Goal: Share content: Share content

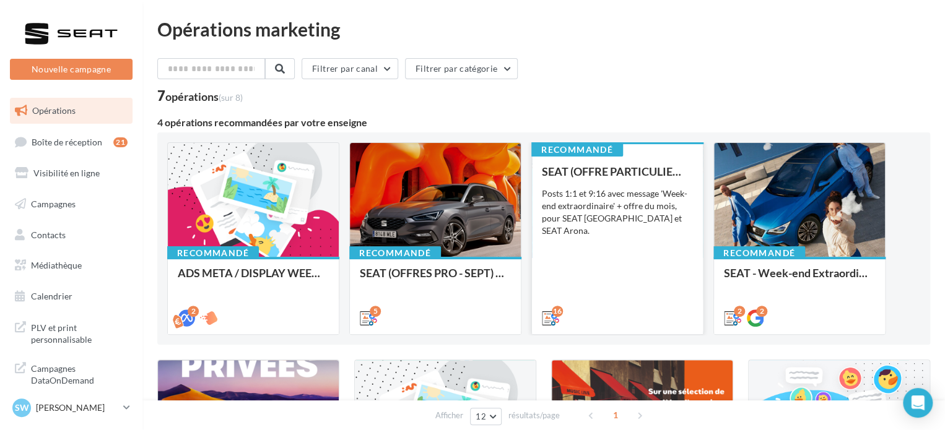
click at [601, 279] on div "SEAT (OFFRE PARTICULIER - SEPT) - SOCIAL MEDIA Posts 1:1 et 9:16 avec message '…" at bounding box center [617, 244] width 151 height 158
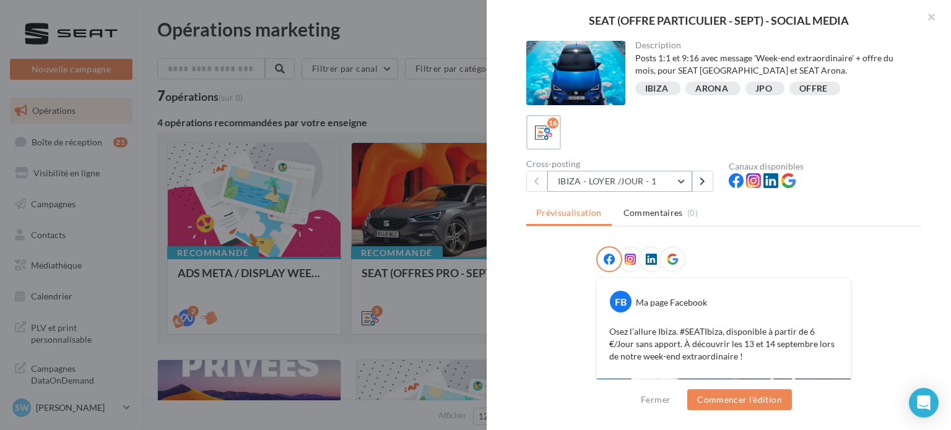
click at [566, 181] on button "IBIZA - LOYER /JOUR - 1" at bounding box center [619, 181] width 145 height 21
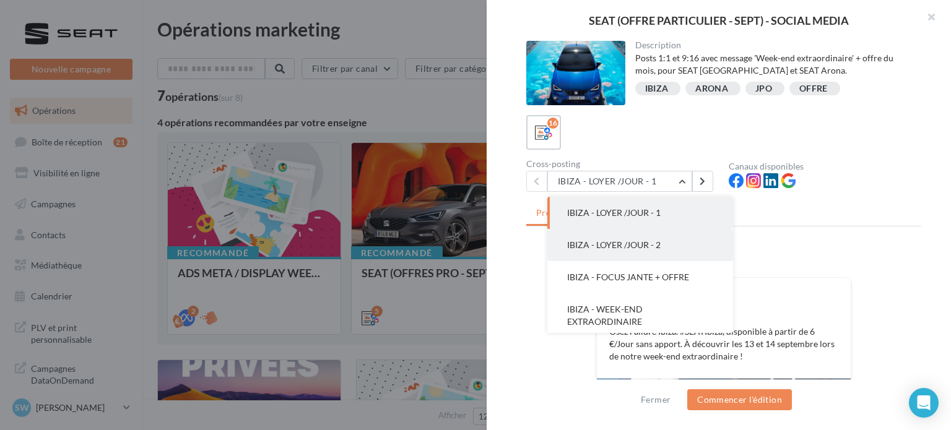
click at [597, 244] on span "IBIZA - LOYER /JOUR - 2" at bounding box center [613, 245] width 93 height 11
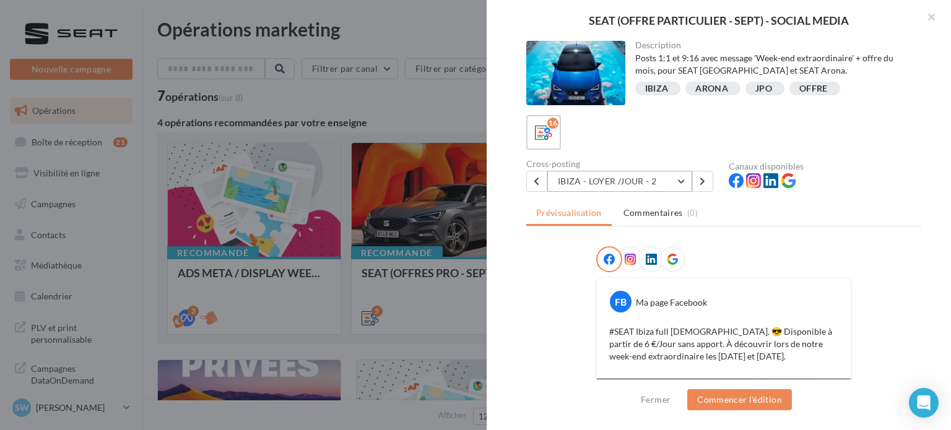
click at [594, 187] on button "IBIZA - LOYER /JOUR - 2" at bounding box center [619, 181] width 145 height 21
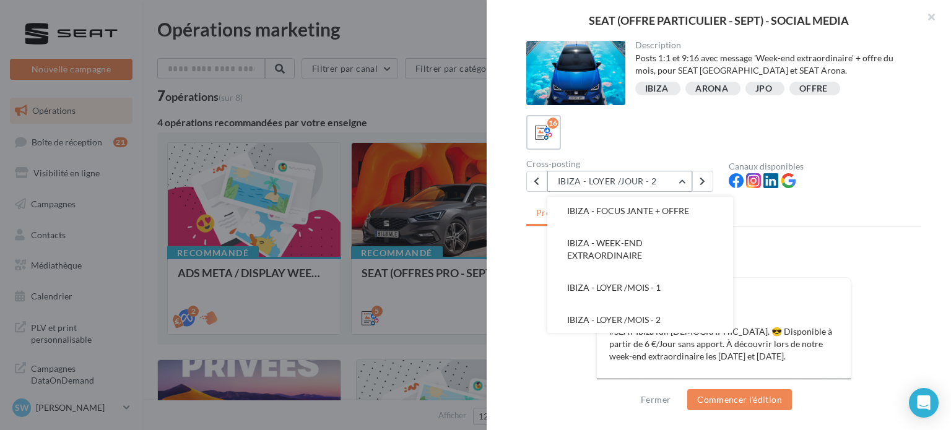
scroll to position [62, 0]
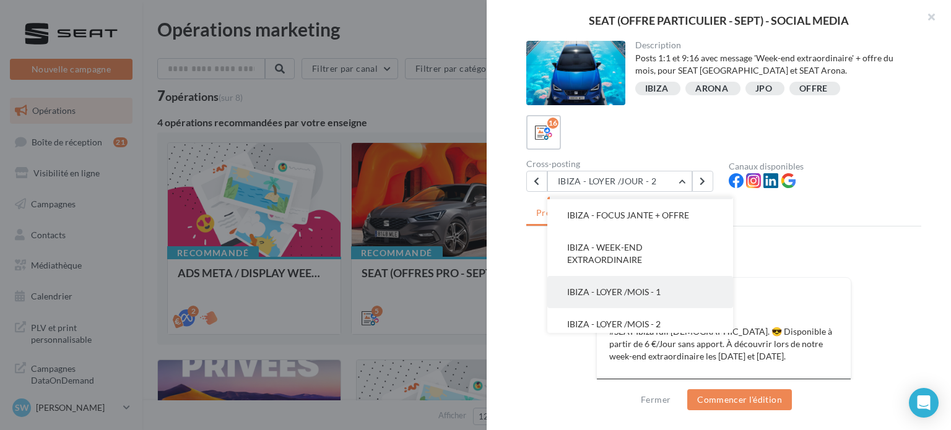
click at [619, 296] on span "IBIZA - LOYER /MOIS - 1" at bounding box center [613, 292] width 93 height 11
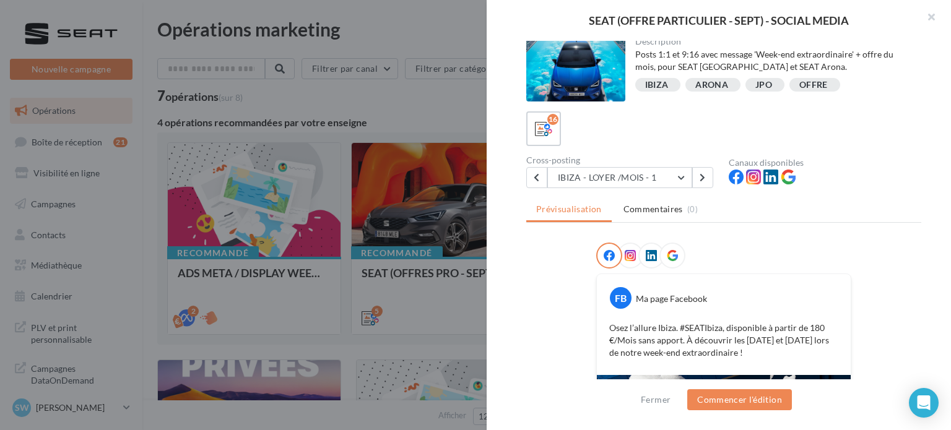
scroll to position [0, 0]
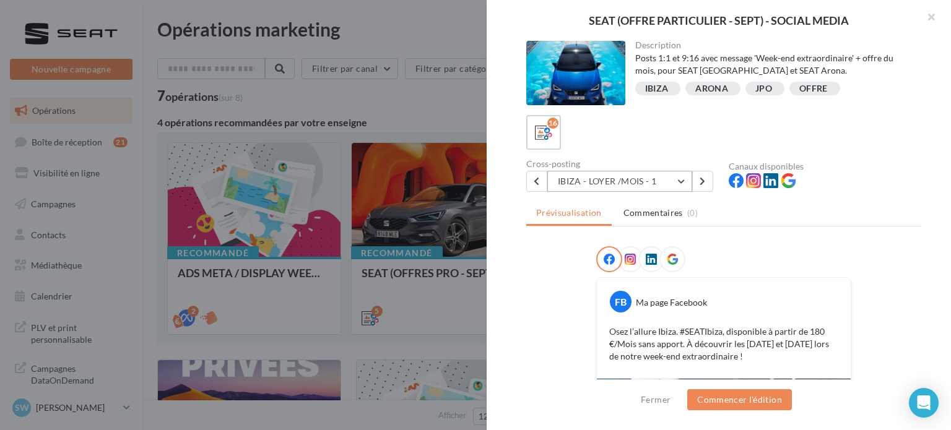
click at [618, 178] on button "IBIZA - LOYER /MOIS - 1" at bounding box center [619, 181] width 145 height 21
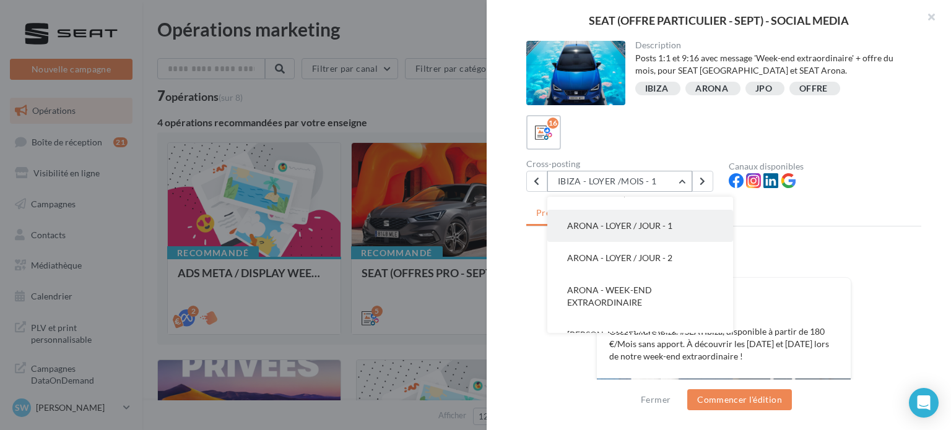
scroll to position [220, 0]
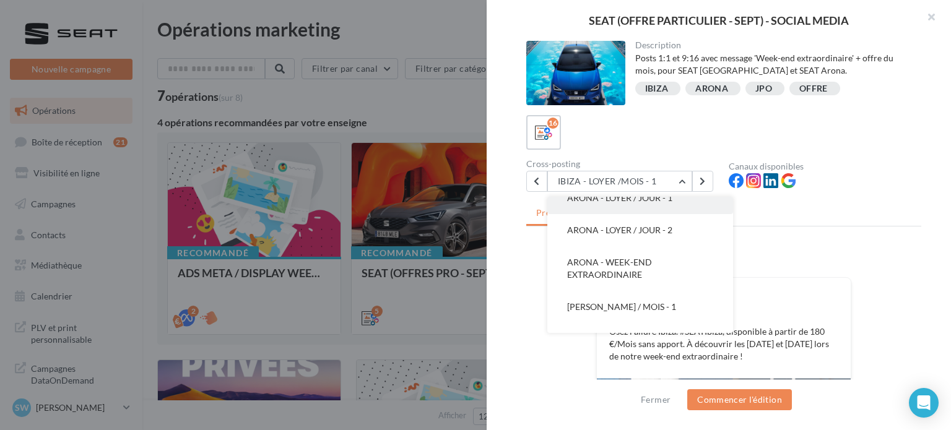
click at [654, 262] on button "ARONA - WEEK-END EXTRAORDINAIRE" at bounding box center [640, 268] width 186 height 45
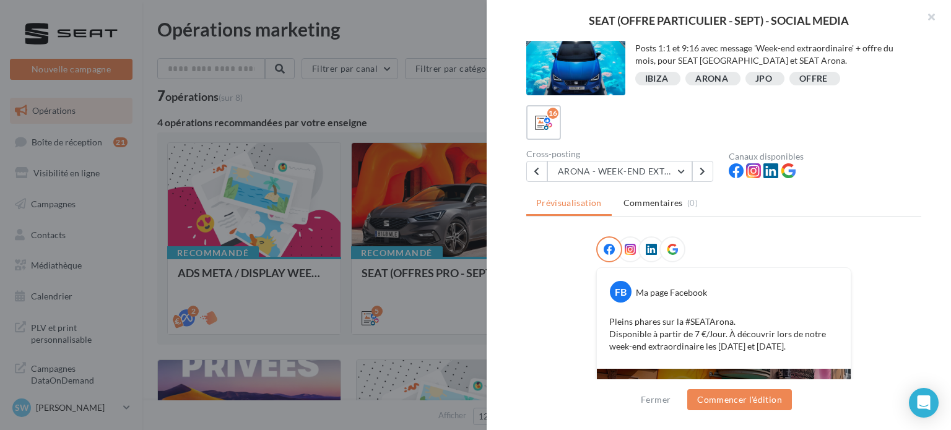
scroll to position [0, 0]
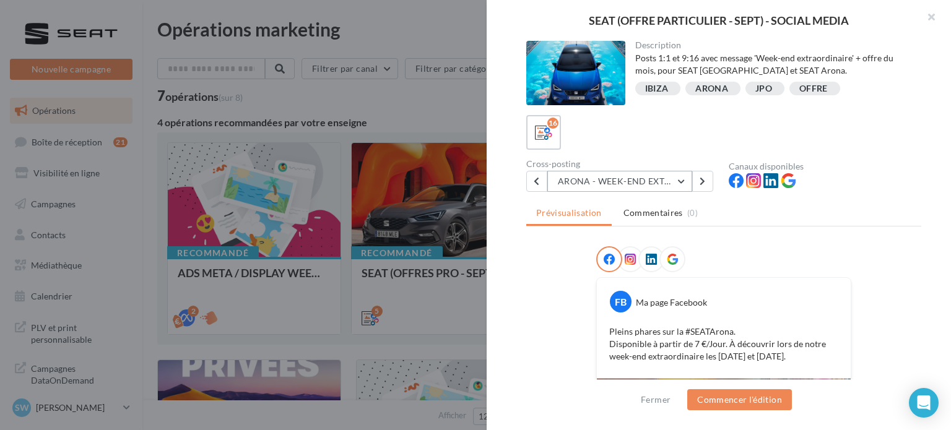
click at [578, 189] on button "ARONA - WEEK-END EXTRAORDINAIRE" at bounding box center [619, 181] width 145 height 21
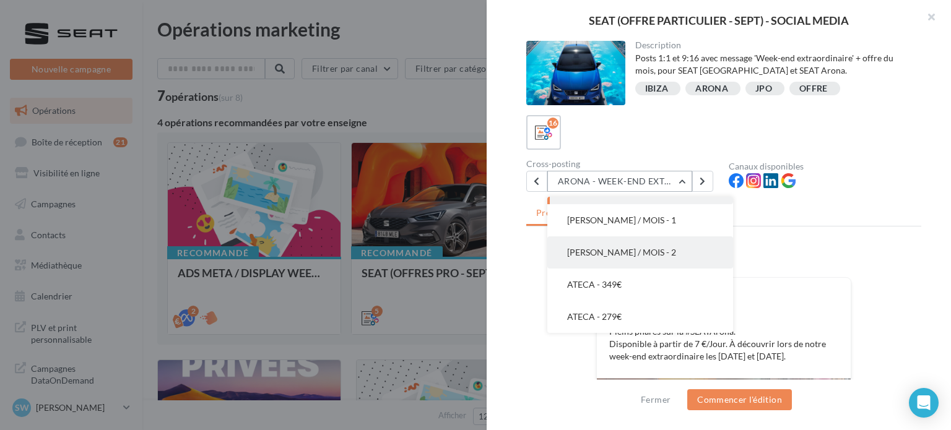
scroll to position [280, 0]
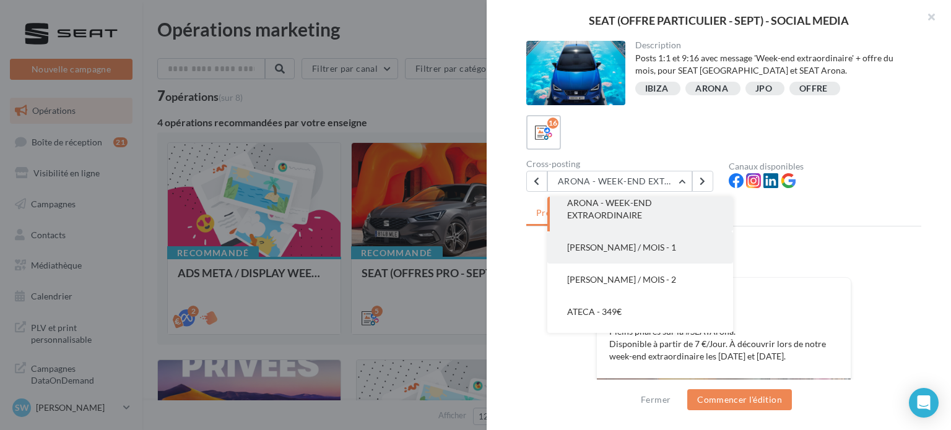
click at [651, 261] on button "[PERSON_NAME] / MOIS - 1" at bounding box center [640, 247] width 186 height 32
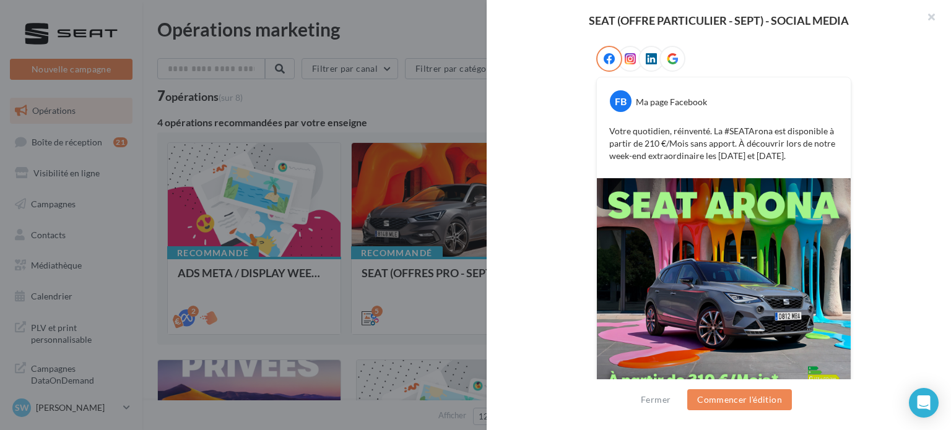
scroll to position [257, 0]
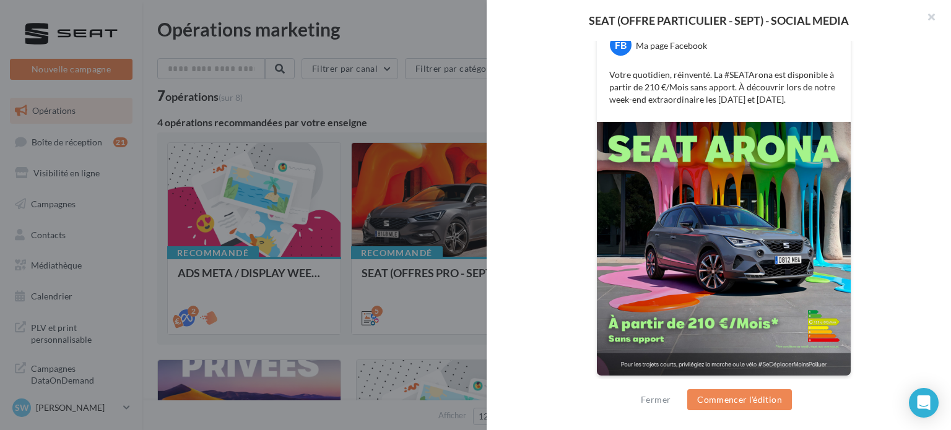
drag, startPoint x: 887, startPoint y: 49, endPoint x: 822, endPoint y: 19, distance: 71.5
click at [887, 49] on div "FB Ma page Facebook Votre quotidien, réinventé. La #SEATArona est disponible à …" at bounding box center [723, 190] width 395 height 403
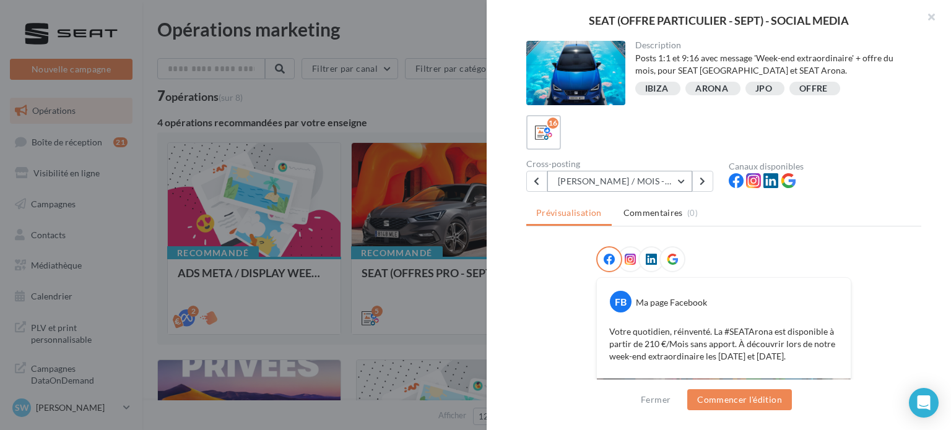
click at [637, 185] on button "[PERSON_NAME] / MOIS - 1" at bounding box center [619, 181] width 145 height 21
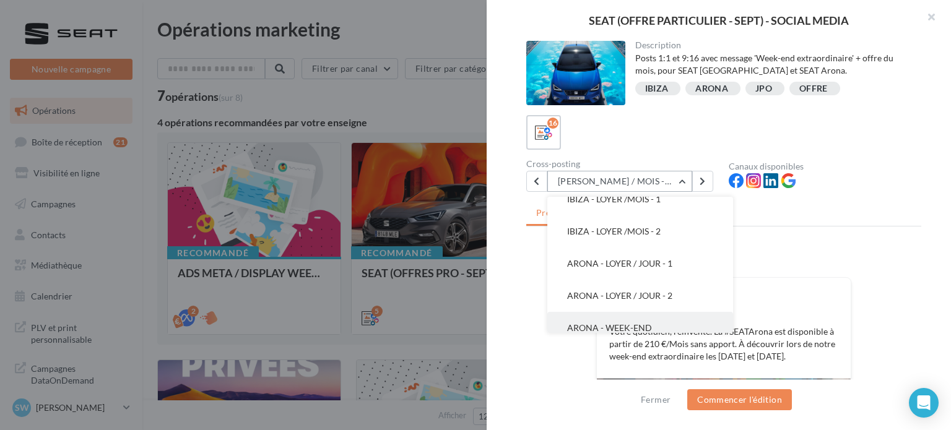
scroll to position [134, 0]
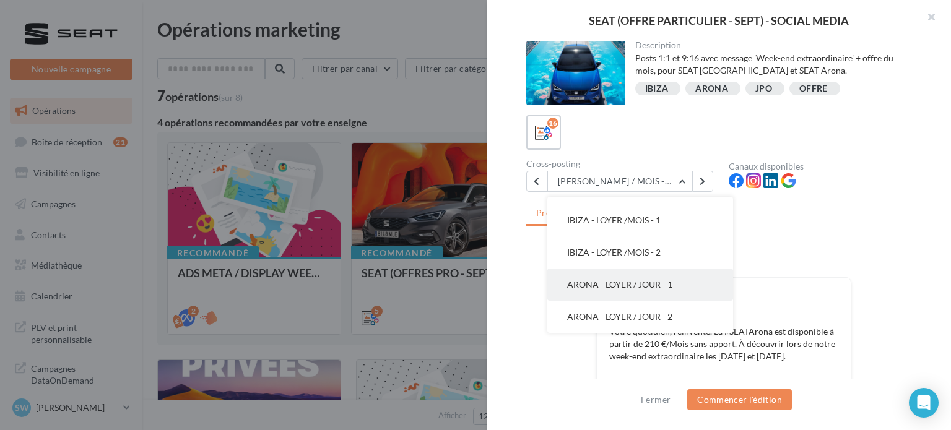
click at [636, 287] on span "ARONA - LOYER / JOUR - 1" at bounding box center [619, 284] width 105 height 11
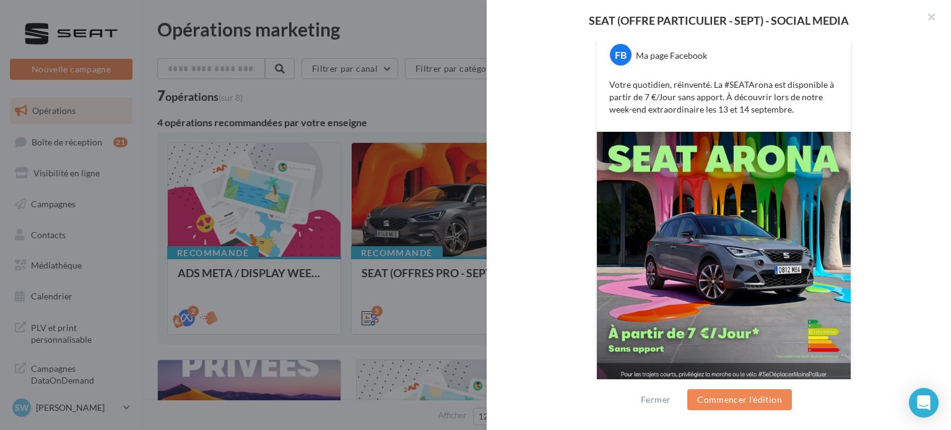
scroll to position [248, 0]
drag, startPoint x: 914, startPoint y: 126, endPoint x: 836, endPoint y: 75, distance: 93.4
click at [914, 126] on div "FB Ma page Facebook Votre quotidien, réinventé. La #SEATArona est disponible à …" at bounding box center [723, 200] width 395 height 403
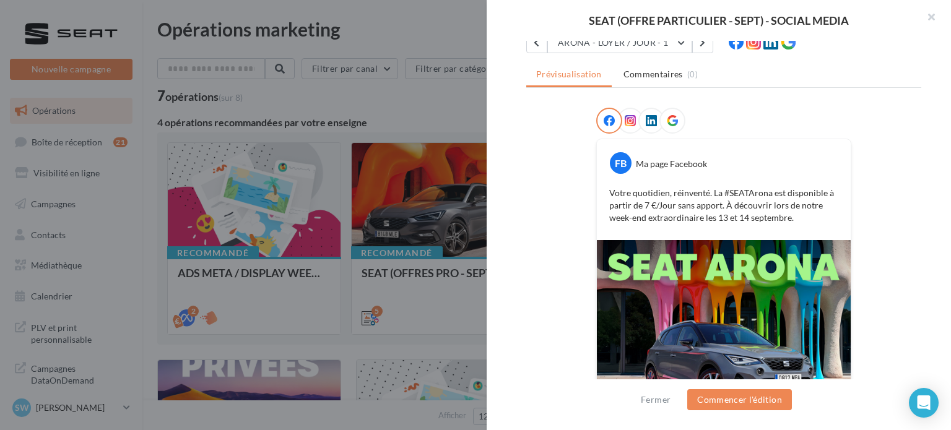
scroll to position [0, 0]
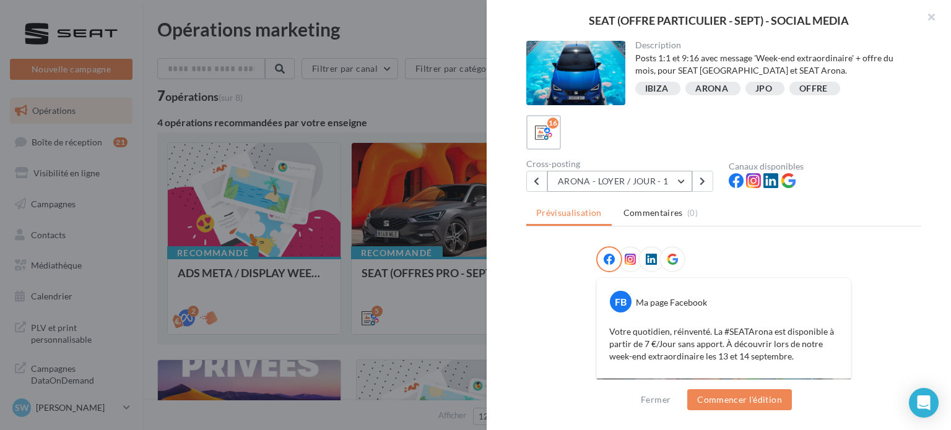
click at [607, 184] on button "ARONA - LOYER / JOUR - 1" at bounding box center [619, 181] width 145 height 21
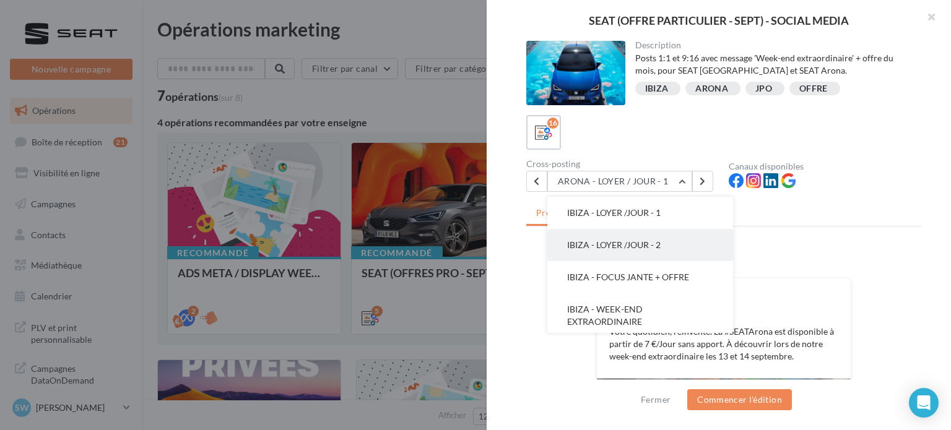
click at [634, 252] on button "IBIZA - LOYER /JOUR - 2" at bounding box center [640, 245] width 186 height 32
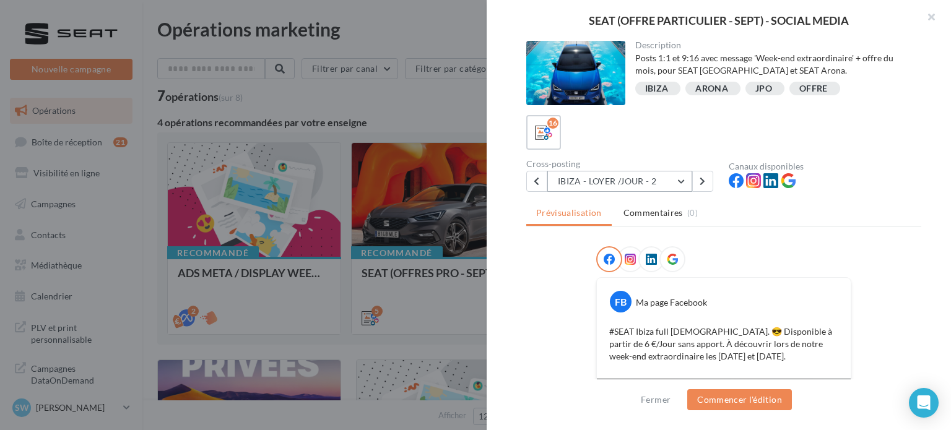
click at [661, 189] on button "IBIZA - LOYER /JOUR - 2" at bounding box center [619, 181] width 145 height 21
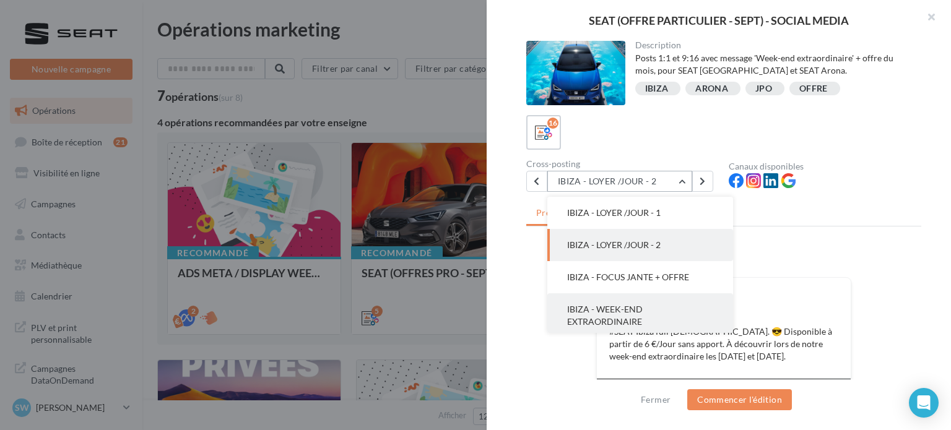
scroll to position [62, 0]
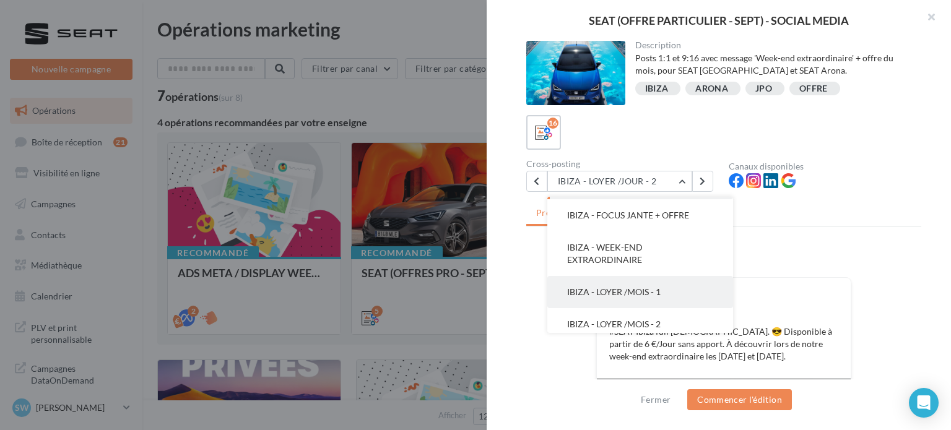
click at [642, 299] on button "IBIZA - LOYER /MOIS - 1" at bounding box center [640, 292] width 186 height 32
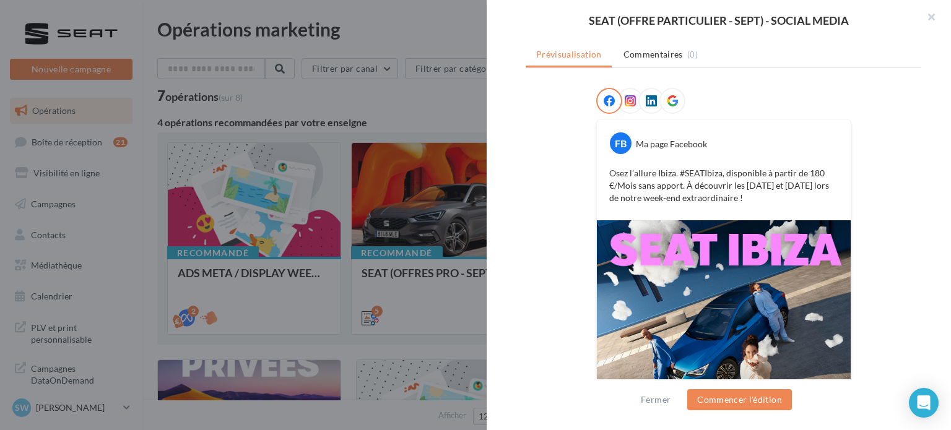
scroll to position [186, 0]
